Goal: Find specific page/section: Find specific page/section

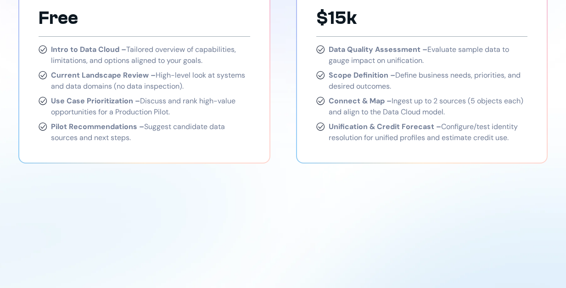
scroll to position [1562, 0]
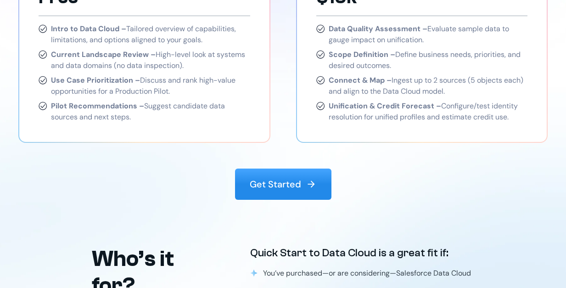
drag, startPoint x: 309, startPoint y: 178, endPoint x: 301, endPoint y: 174, distance: 8.4
click at [309, 178] on link "Get Started" at bounding box center [283, 184] width 96 height 31
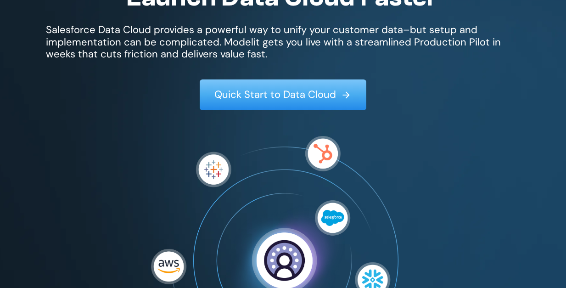
scroll to position [38, 0]
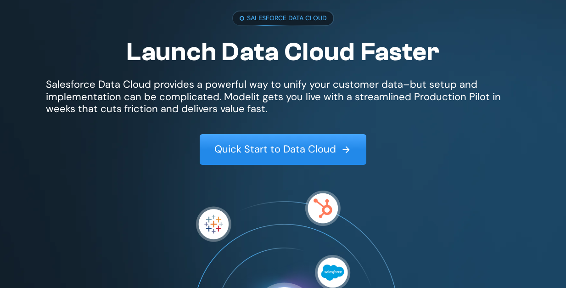
click at [267, 149] on p "Quick Start to Data Cloud" at bounding box center [276, 149] width 122 height 12
click at [346, 150] on img at bounding box center [346, 149] width 11 height 11
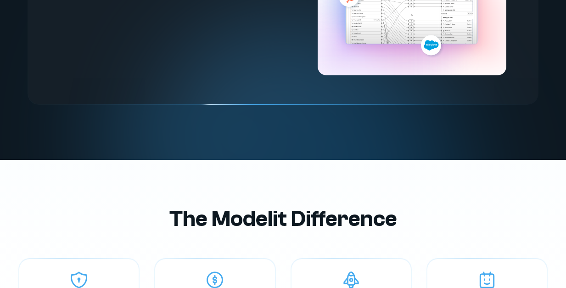
scroll to position [2243, 0]
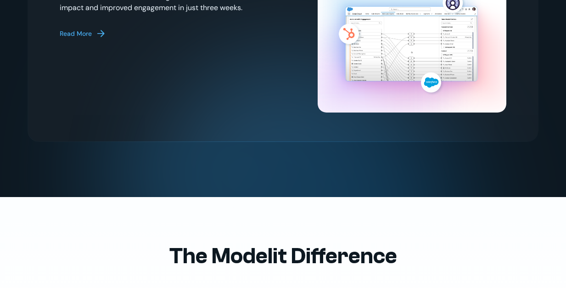
click at [91, 30] on div "Read More" at bounding box center [76, 34] width 32 height 10
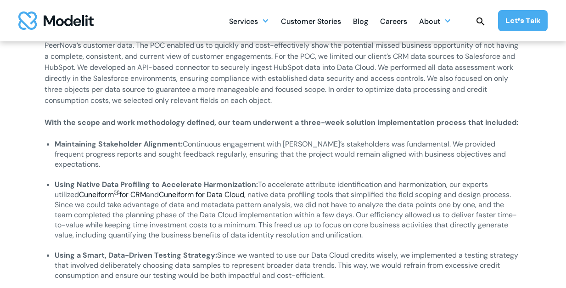
scroll to position [919, 0]
click at [114, 188] on sup "Ⓡ" at bounding box center [117, 191] width 6 height 7
